Goal: Task Accomplishment & Management: Use online tool/utility

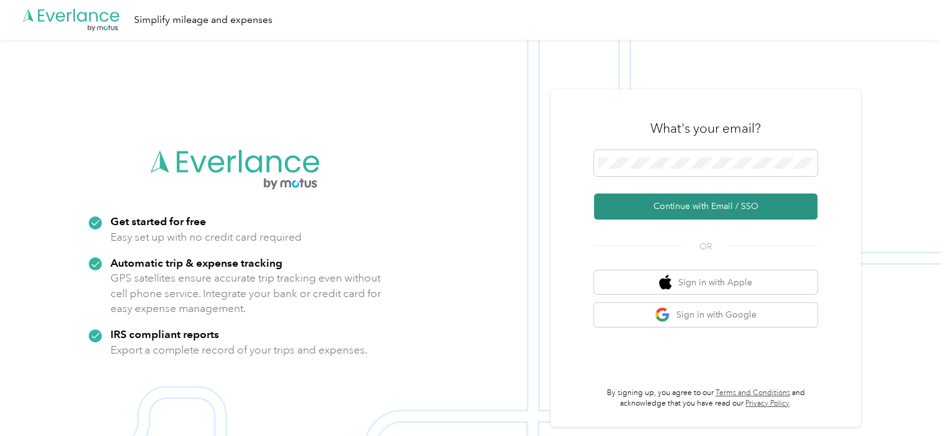
click at [709, 205] on button "Continue with Email / SSO" at bounding box center [705, 207] width 223 height 26
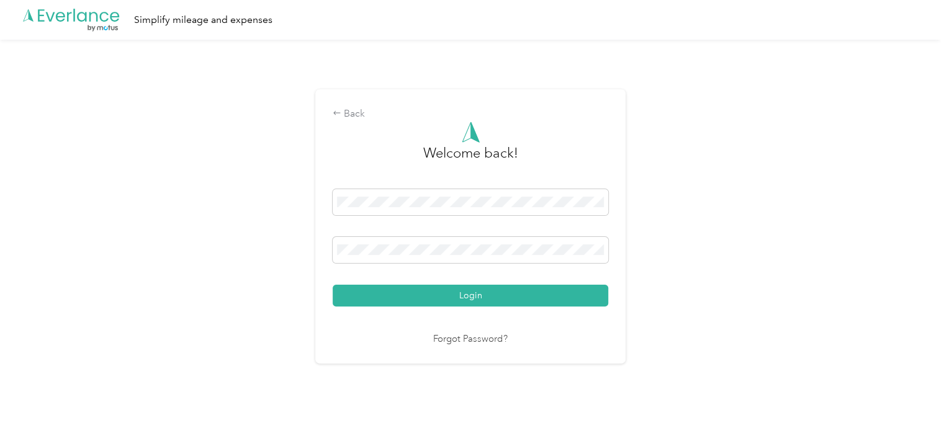
click at [521, 299] on button "Login" at bounding box center [469, 296] width 275 height 22
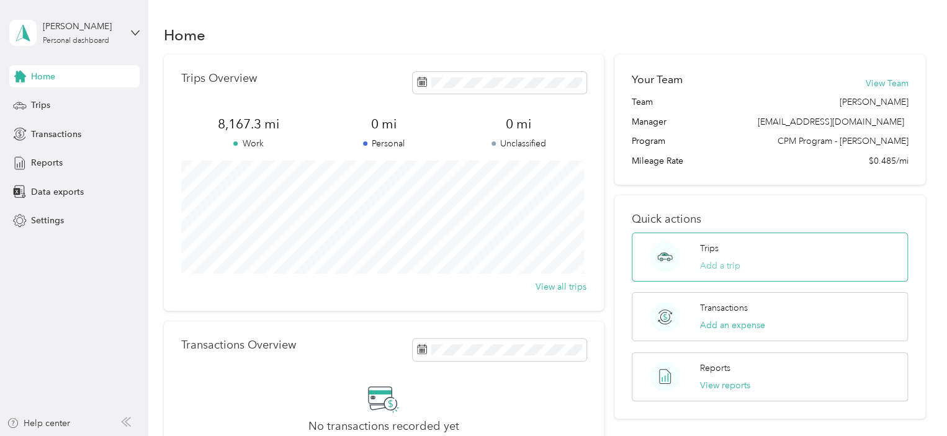
click at [718, 269] on button "Add a trip" at bounding box center [720, 265] width 40 height 13
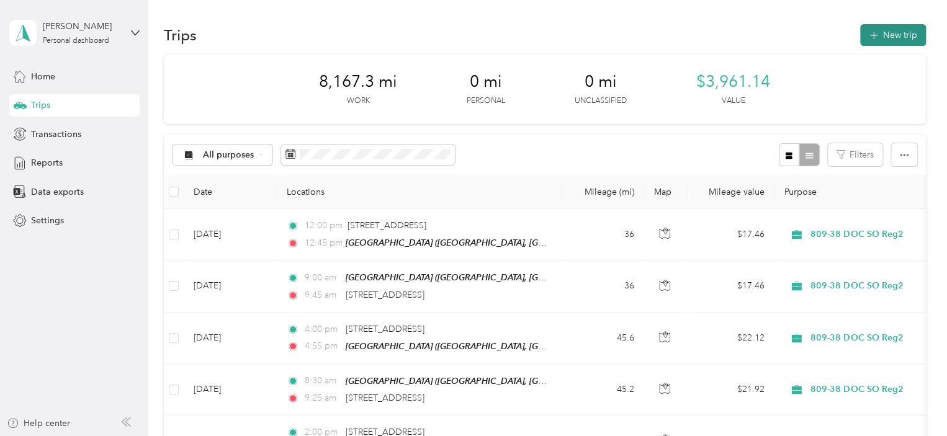
click at [893, 37] on button "New trip" at bounding box center [893, 35] width 66 height 22
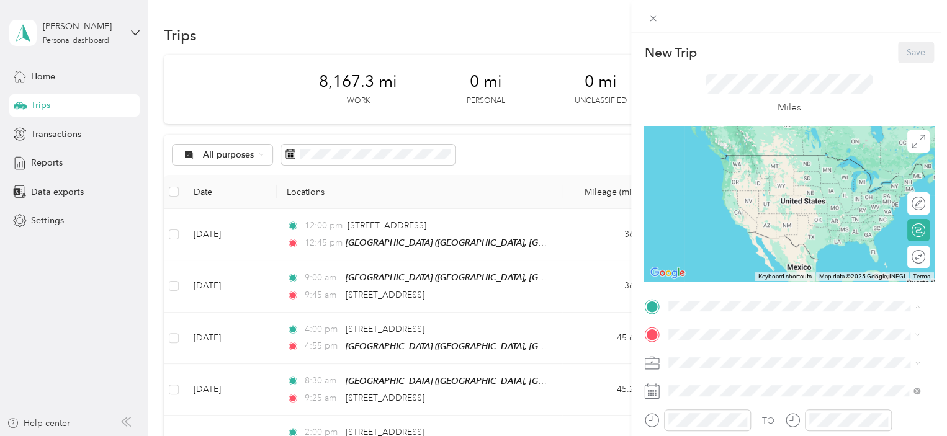
click at [749, 165] on strong "[GEOGRAPHIC_DATA]" at bounding box center [780, 161] width 92 height 11
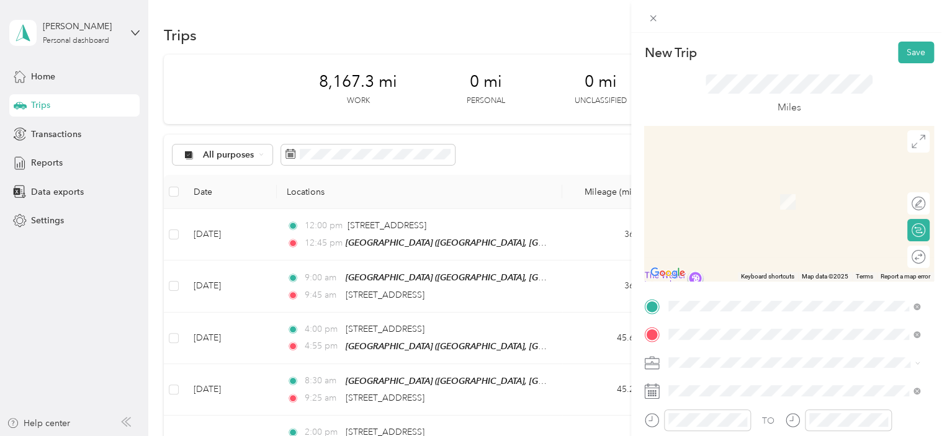
click at [744, 272] on span "[STREET_ADDRESS][US_STATE]" at bounding box center [754, 266] width 124 height 11
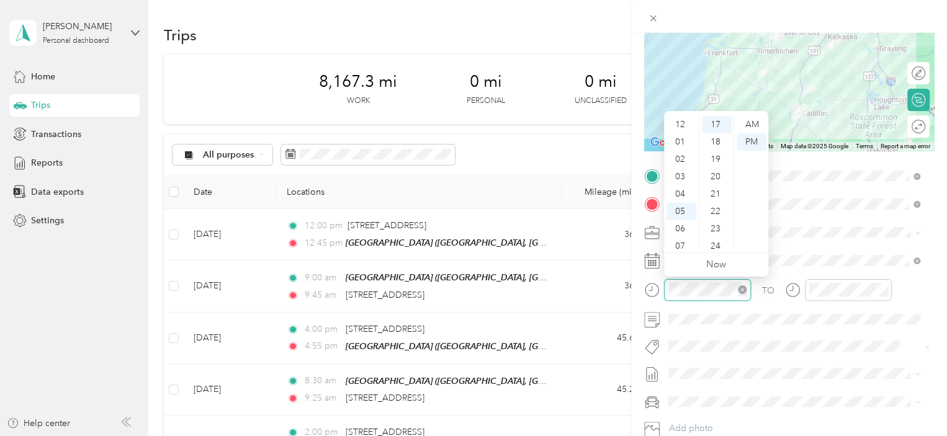
scroll to position [74, 0]
click at [682, 189] on div "08" at bounding box center [681, 189] width 30 height 17
click at [716, 161] on div "30" at bounding box center [717, 162] width 30 height 17
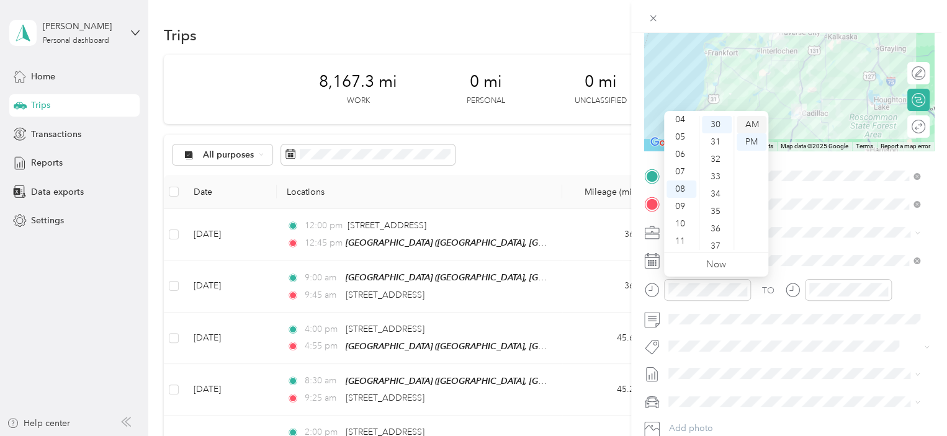
click at [755, 121] on div "AM" at bounding box center [751, 124] width 30 height 17
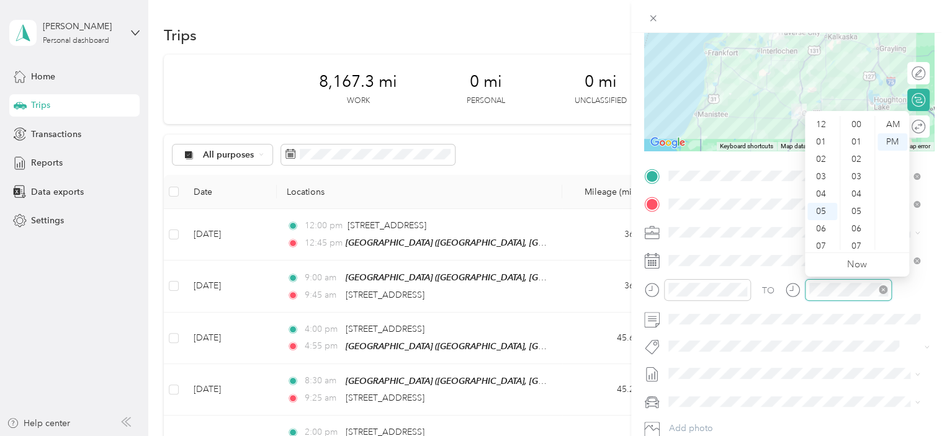
scroll to position [74, 0]
click at [821, 205] on div "09" at bounding box center [822, 206] width 30 height 17
click at [858, 215] on div "25" at bounding box center [857, 214] width 30 height 17
click at [893, 124] on div "AM" at bounding box center [892, 124] width 30 height 17
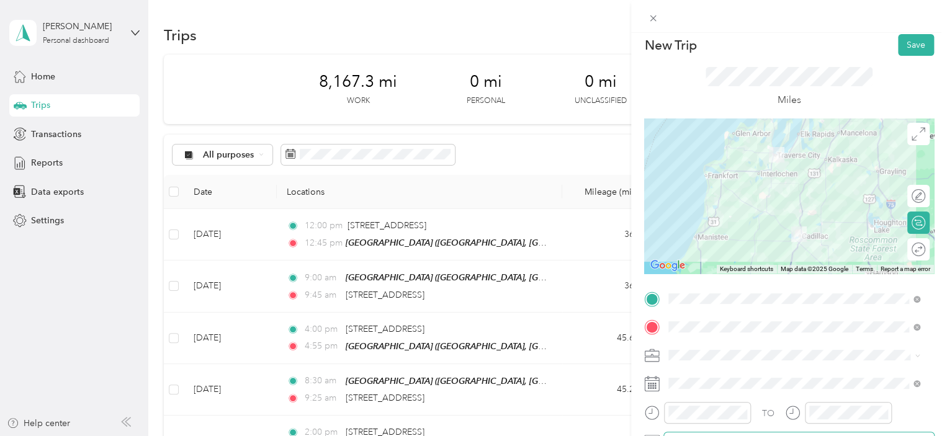
scroll to position [0, 0]
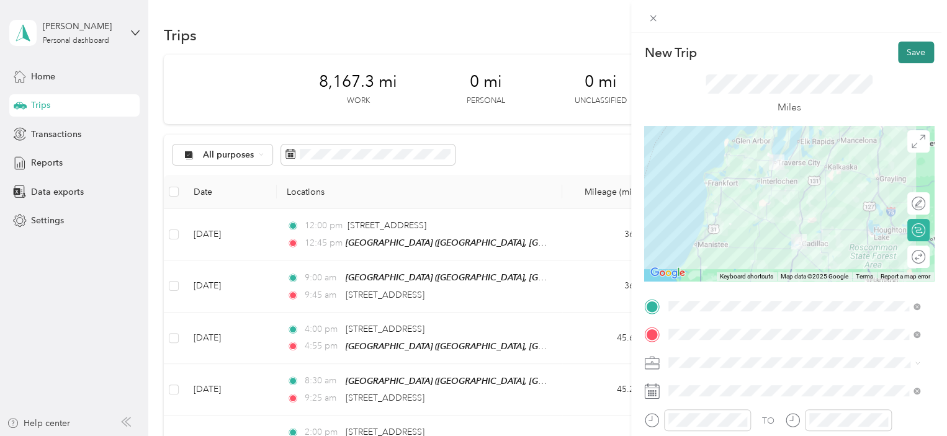
click at [902, 47] on button "Save" at bounding box center [916, 53] width 36 height 22
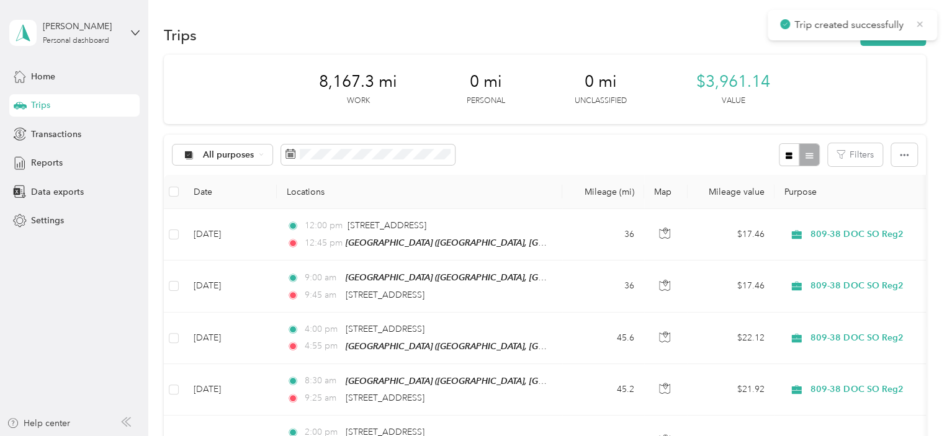
click at [919, 22] on icon at bounding box center [919, 24] width 10 height 11
click at [894, 33] on button "New trip" at bounding box center [893, 35] width 66 height 22
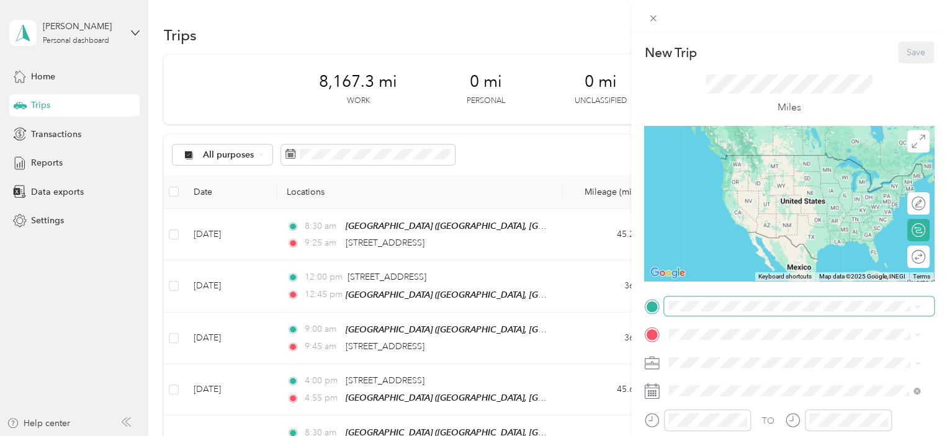
click at [705, 314] on span at bounding box center [799, 306] width 270 height 20
click at [744, 351] on span "[STREET_ADDRESS][US_STATE]" at bounding box center [754, 350] width 124 height 11
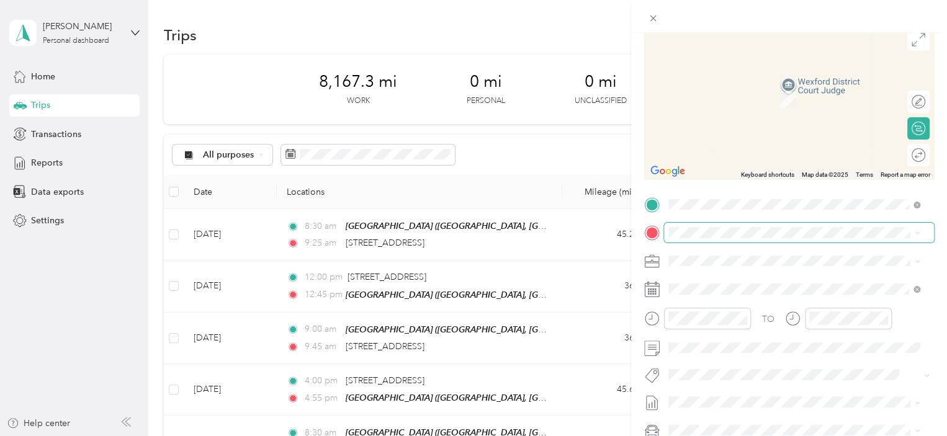
scroll to position [104, 0]
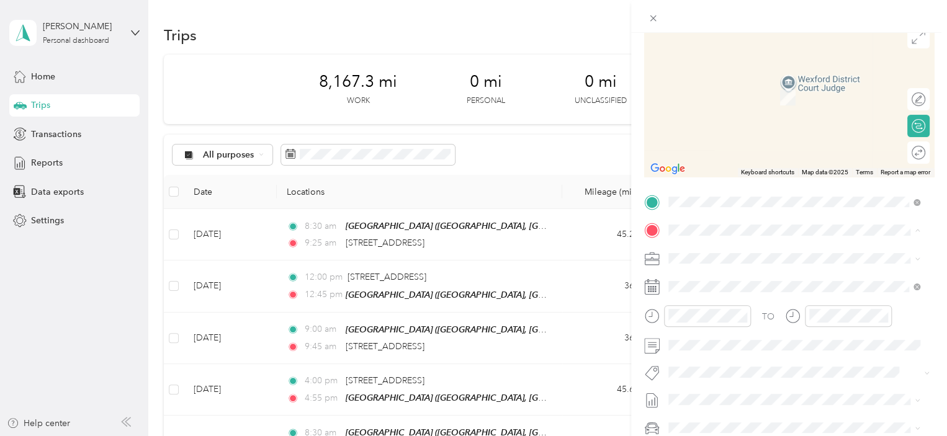
click at [758, 290] on div "TEAM [GEOGRAPHIC_DATA], [GEOGRAPHIC_DATA], [US_STATE], [GEOGRAPHIC_DATA]" at bounding box center [804, 294] width 224 height 43
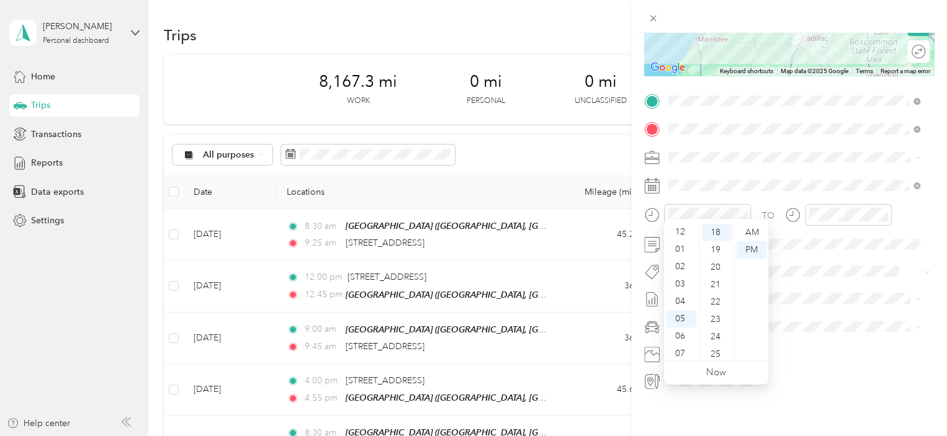
scroll to position [0, 0]
click at [683, 285] on div "03" at bounding box center [681, 284] width 30 height 17
click at [712, 232] on div "00" at bounding box center [717, 232] width 30 height 17
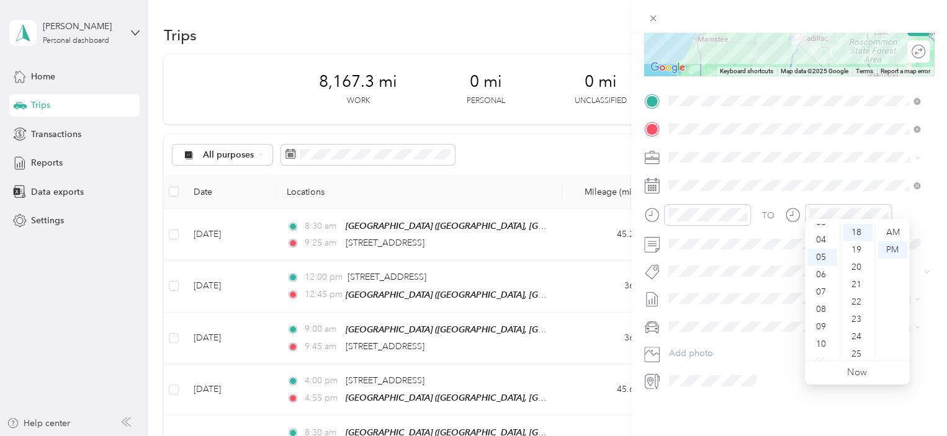
scroll to position [61, 0]
click at [819, 225] on div "03" at bounding box center [822, 223] width 30 height 17
click at [858, 331] on div "55" at bounding box center [857, 334] width 30 height 17
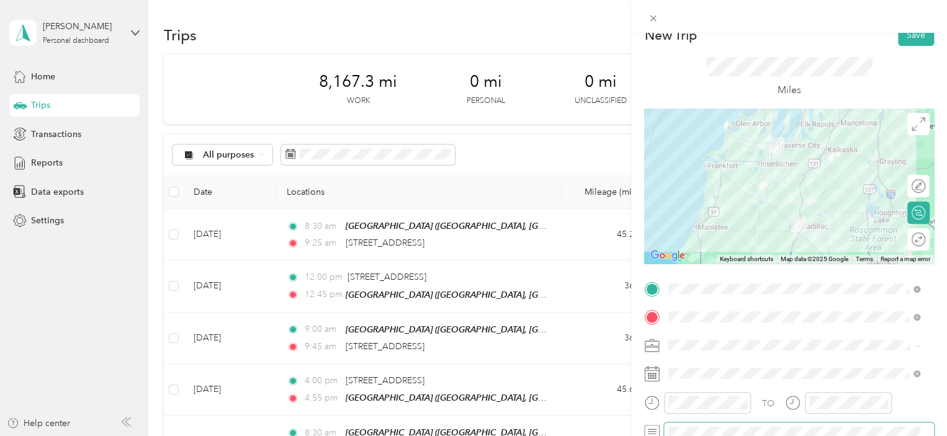
scroll to position [0, 0]
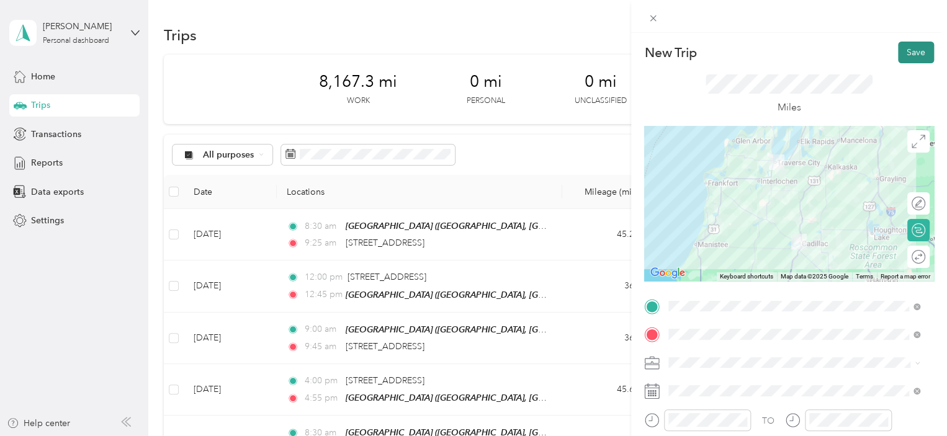
click at [911, 51] on button "Save" at bounding box center [916, 53] width 36 height 22
